Goal: Task Accomplishment & Management: Use online tool/utility

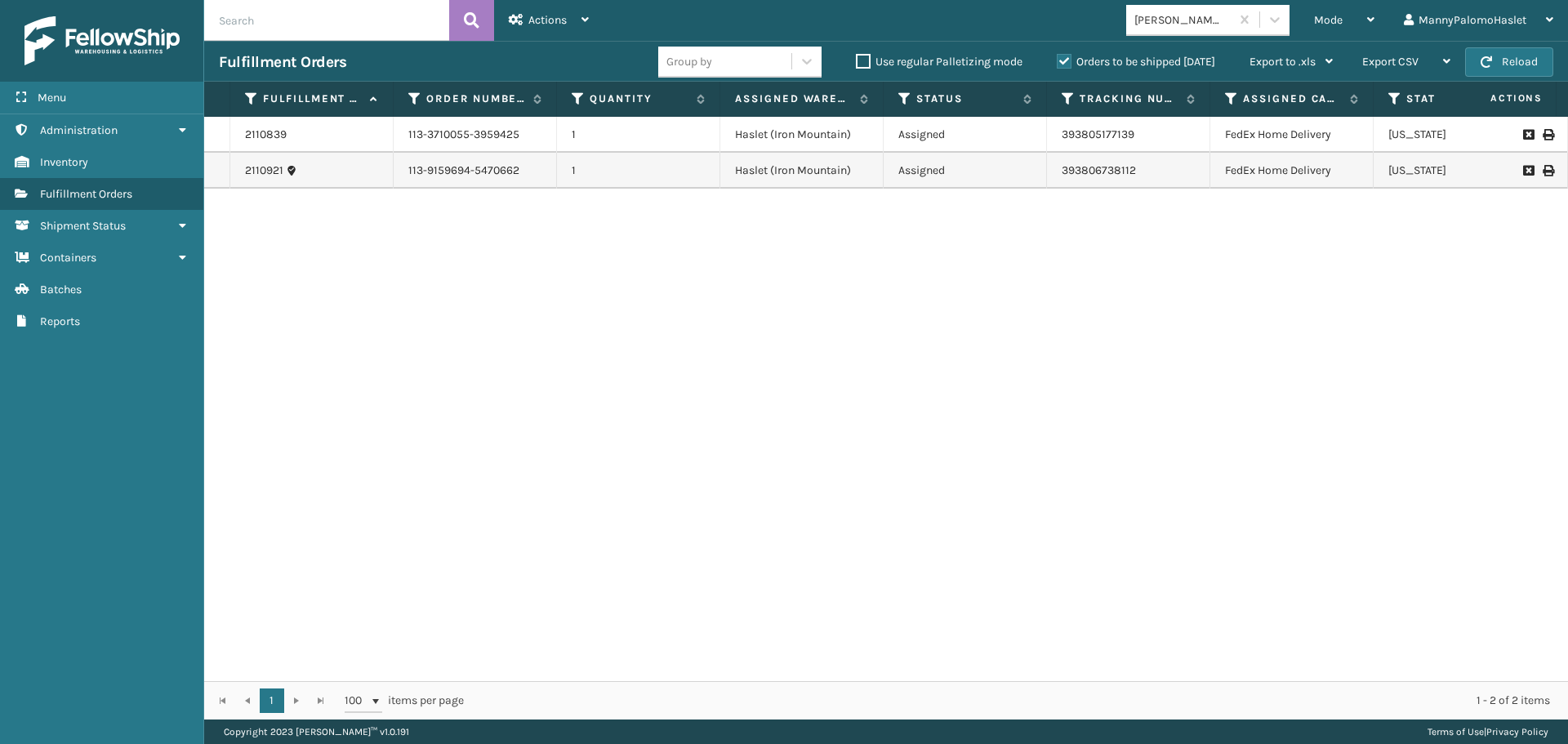
scroll to position [0, 267]
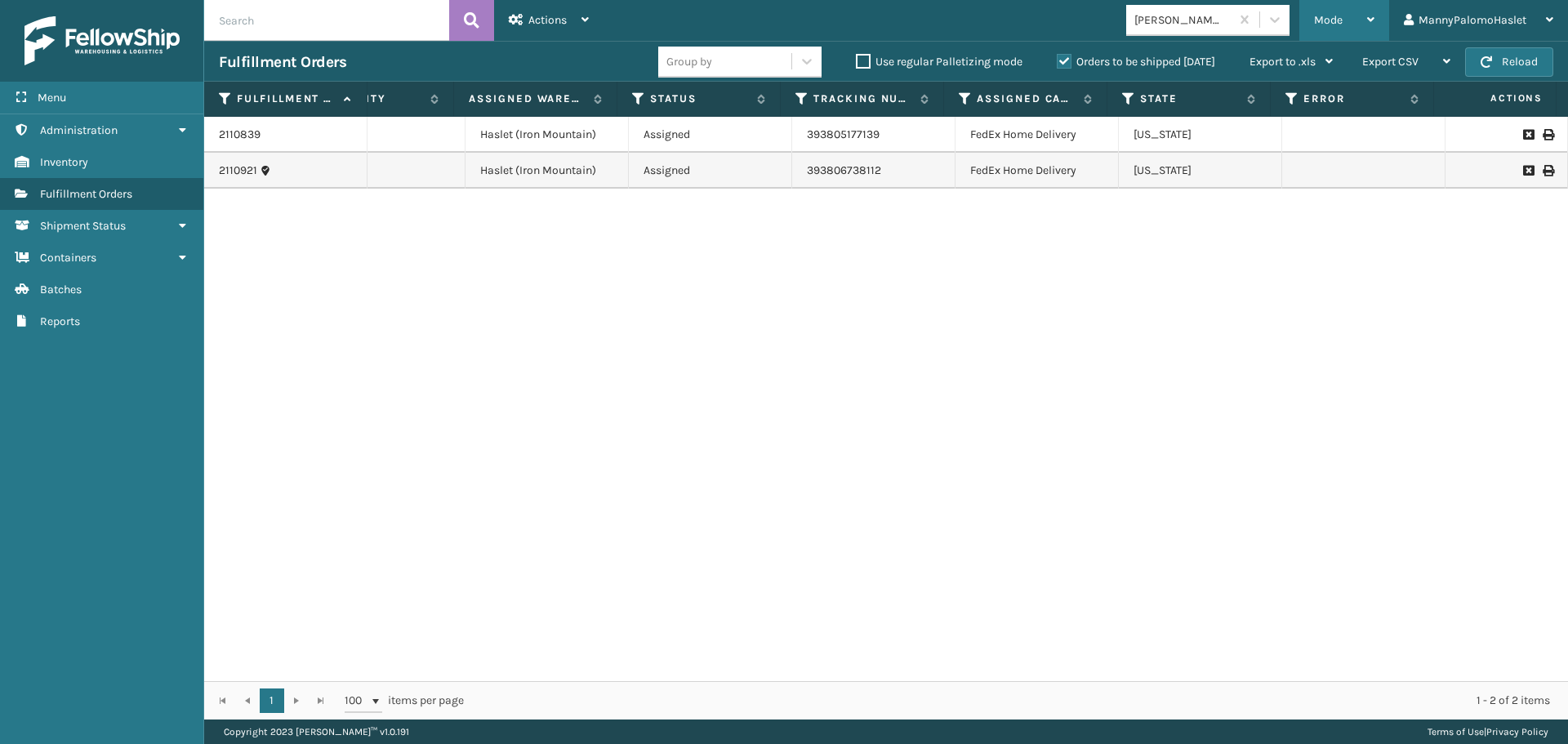
click at [1364, 12] on div "Mode" at bounding box center [1345, 20] width 60 height 41
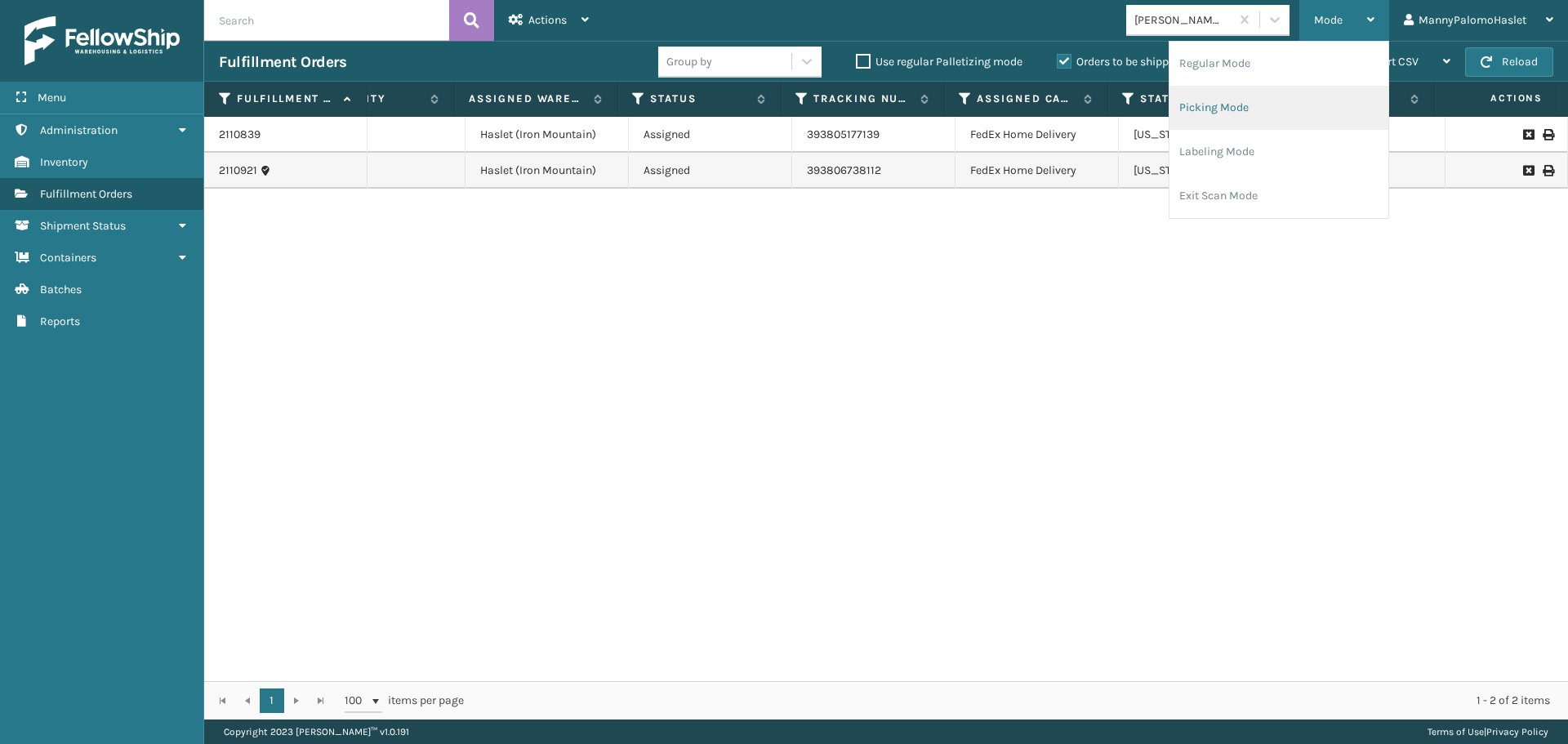
click at [1266, 104] on li "Picking Mode" at bounding box center [1280, 108] width 219 height 44
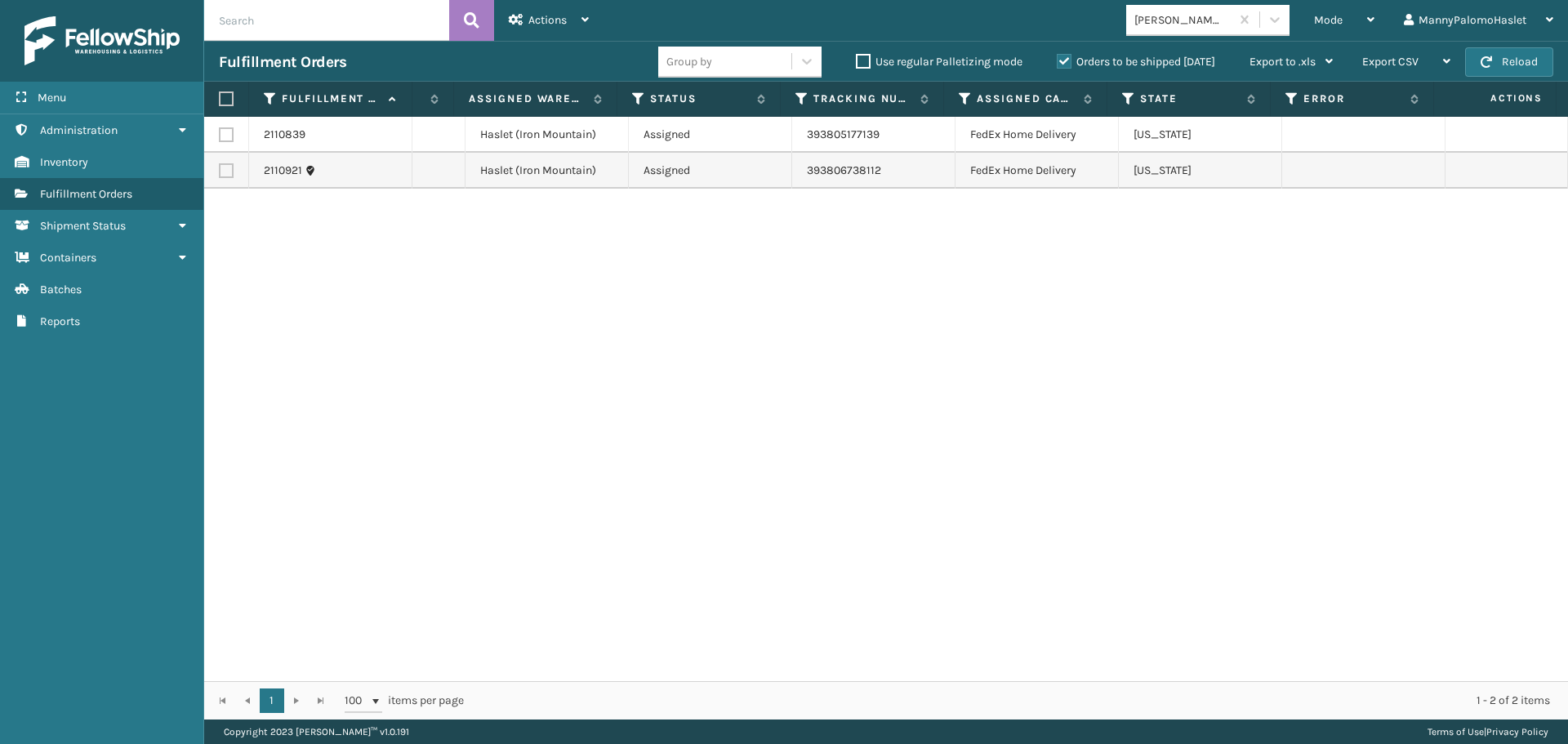
scroll to position [0, 0]
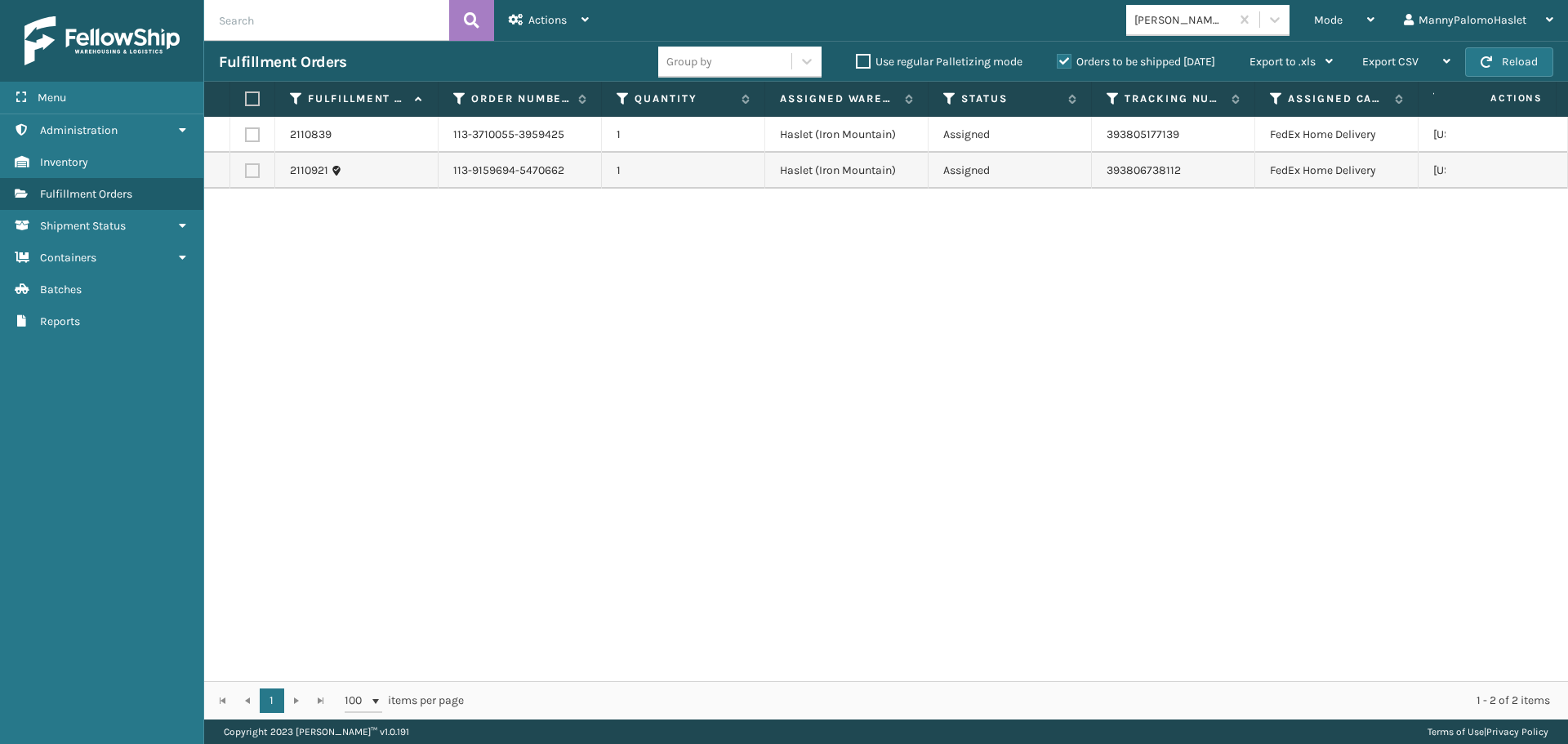
click at [249, 167] on label at bounding box center [252, 171] width 15 height 15
click at [246, 167] on input "checkbox" at bounding box center [245, 168] width 1 height 10
checkbox input "true"
click at [248, 131] on label at bounding box center [252, 135] width 15 height 15
click at [246, 131] on input "checkbox" at bounding box center [245, 132] width 1 height 10
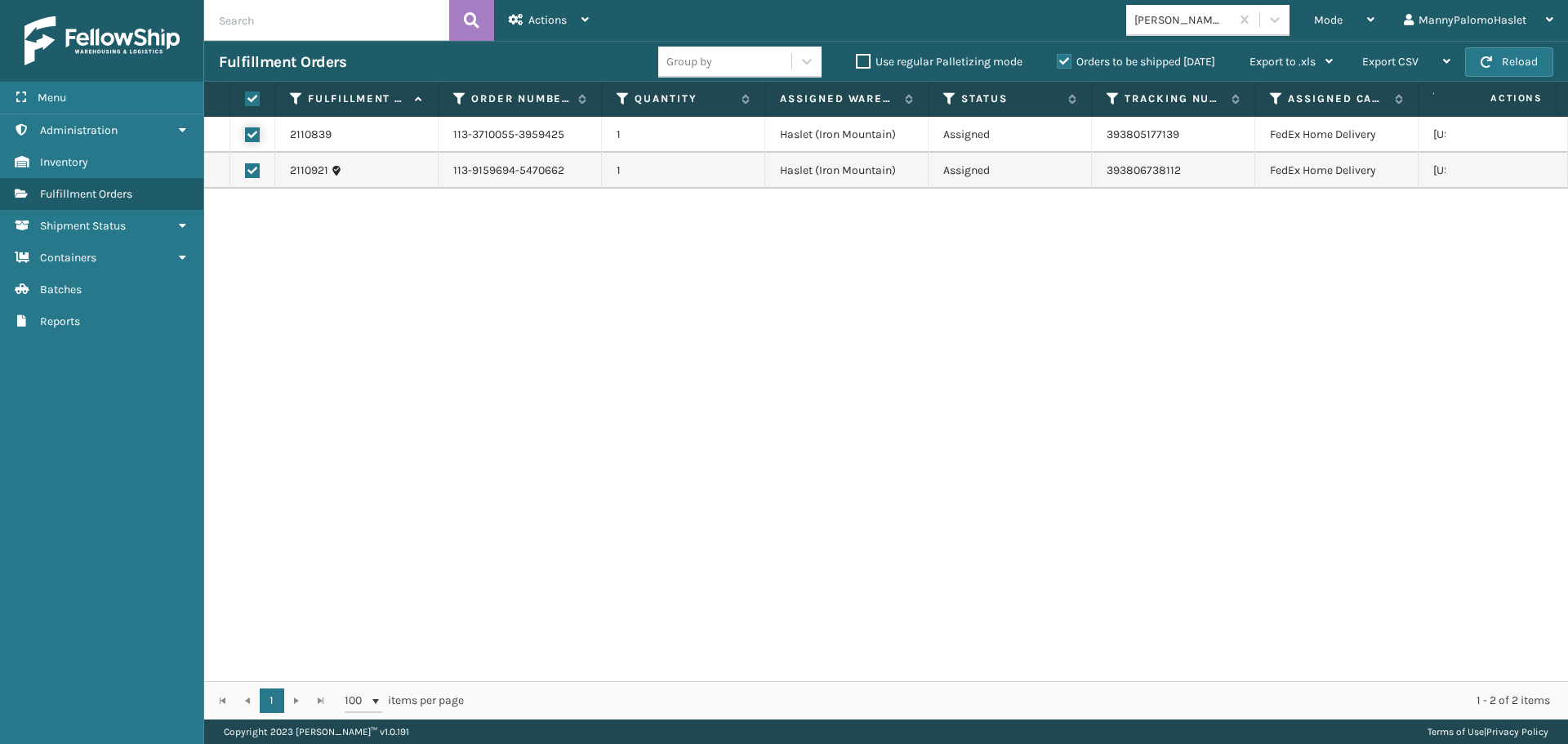
checkbox input "true"
click at [576, 18] on div "Actions" at bounding box center [548, 20] width 80 height 41
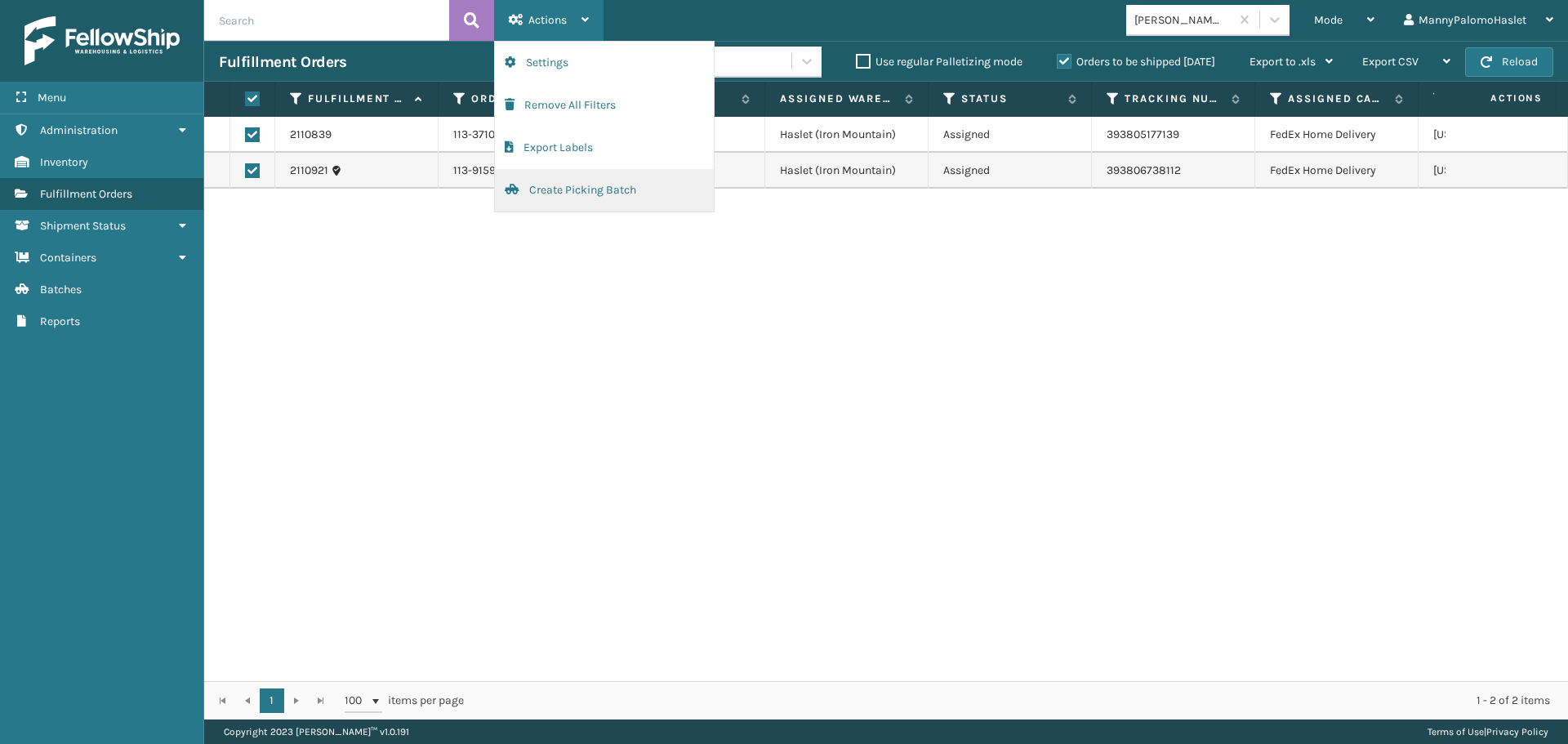
click at [598, 183] on button "Create Picking Batch" at bounding box center [605, 190] width 219 height 43
